Goal: Find specific page/section: Find specific page/section

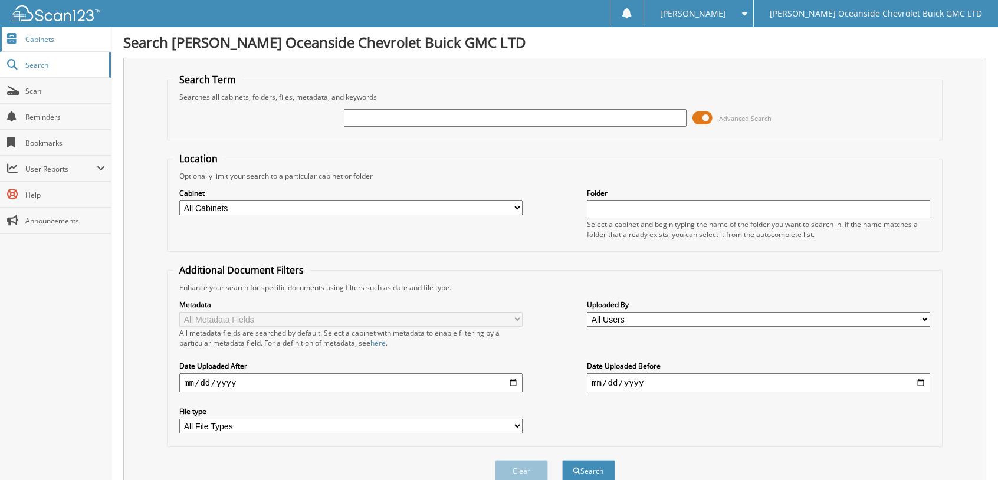
click at [50, 44] on span "Cabinets" at bounding box center [65, 39] width 80 height 10
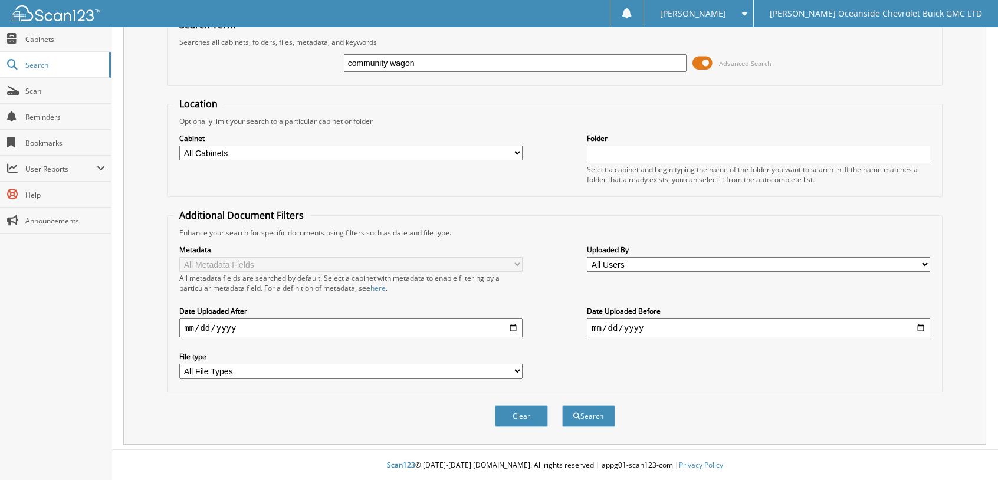
scroll to position [114, 0]
type input "community wagon"
click at [603, 424] on button "Search" at bounding box center [588, 416] width 53 height 22
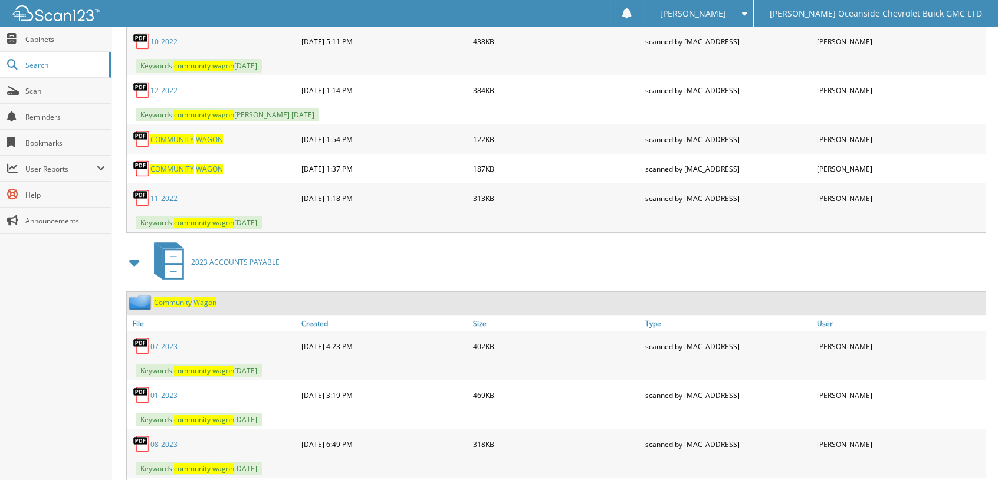
scroll to position [1359, 0]
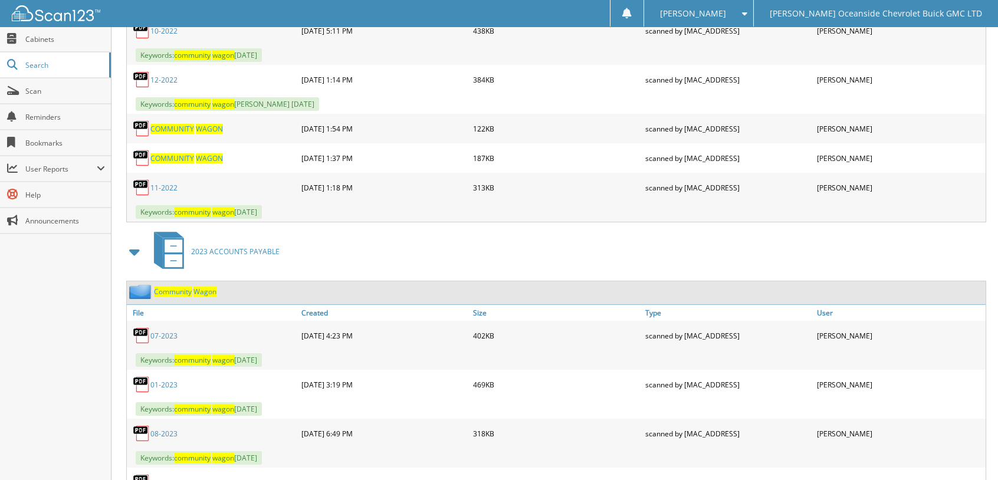
click at [194, 134] on span "COMMUNITY" at bounding box center [172, 129] width 44 height 10
click at [219, 163] on span "WAGON" at bounding box center [209, 158] width 27 height 10
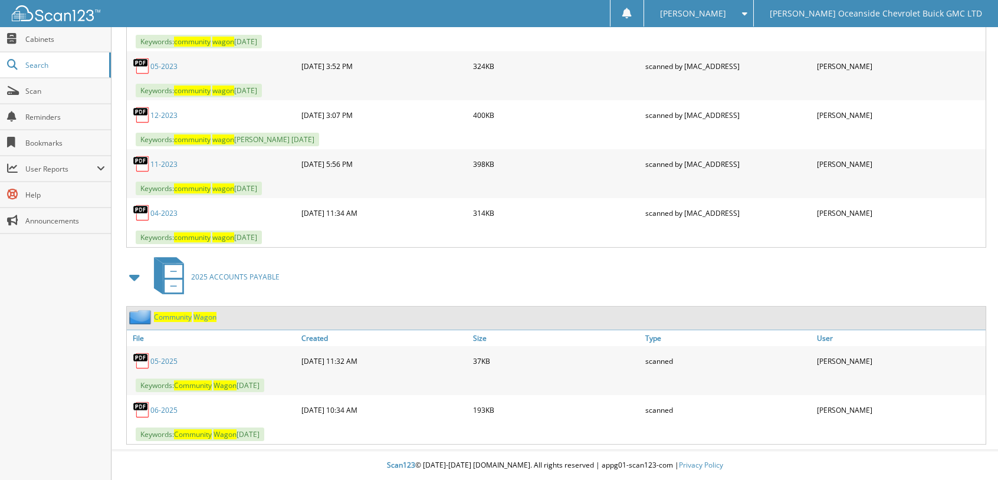
scroll to position [2170, 0]
click at [168, 405] on link "06-2025" at bounding box center [163, 410] width 27 height 10
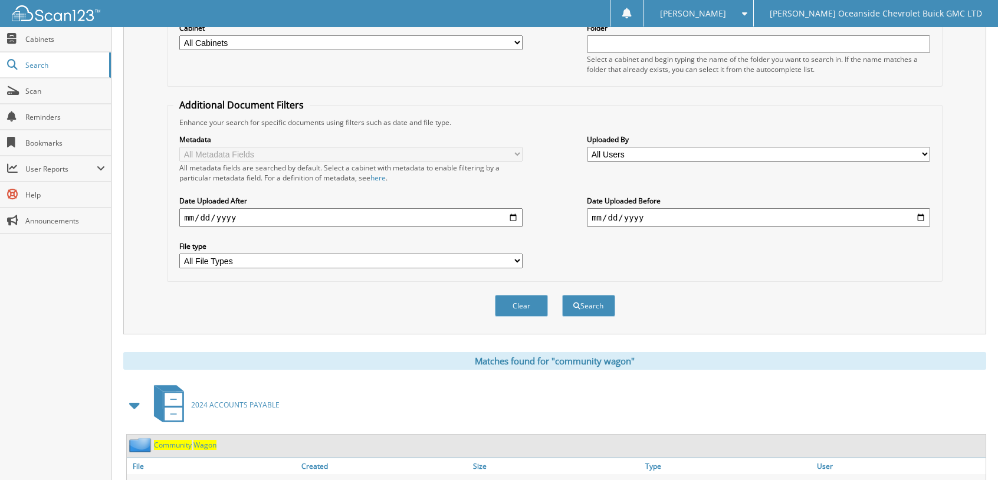
scroll to position [0, 0]
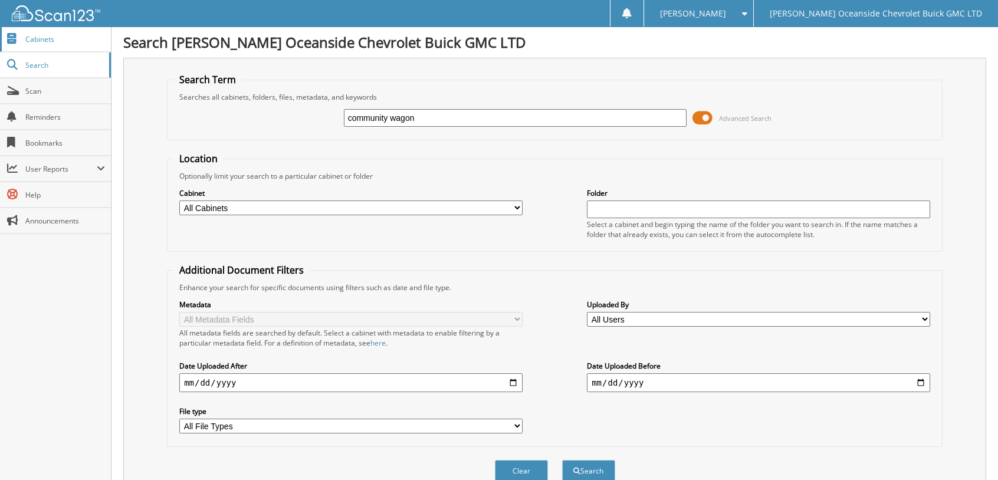
click at [61, 51] on link "Cabinets" at bounding box center [55, 39] width 111 height 25
